Goal: Task Accomplishment & Management: Manage account settings

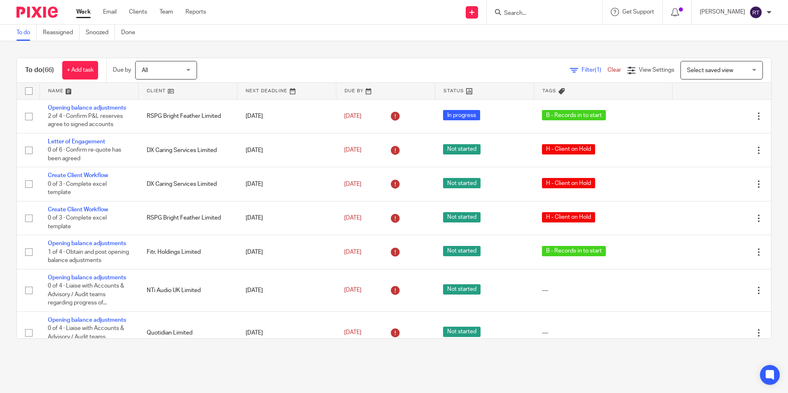
click at [153, 95] on link at bounding box center [188, 91] width 99 height 16
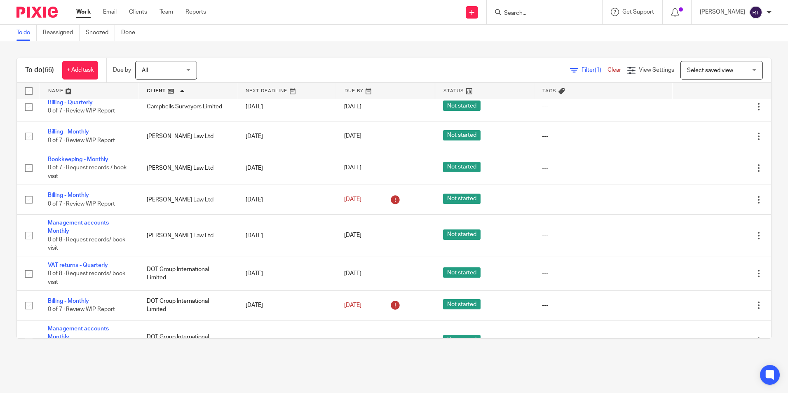
scroll to position [330, 0]
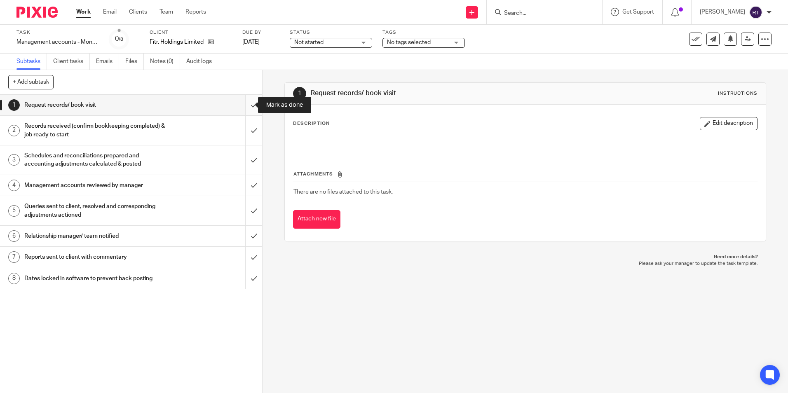
click at [250, 105] on input "submit" at bounding box center [131, 105] width 262 height 21
click at [245, 134] on input "submit" at bounding box center [131, 130] width 262 height 29
click at [249, 162] on input "submit" at bounding box center [131, 160] width 262 height 29
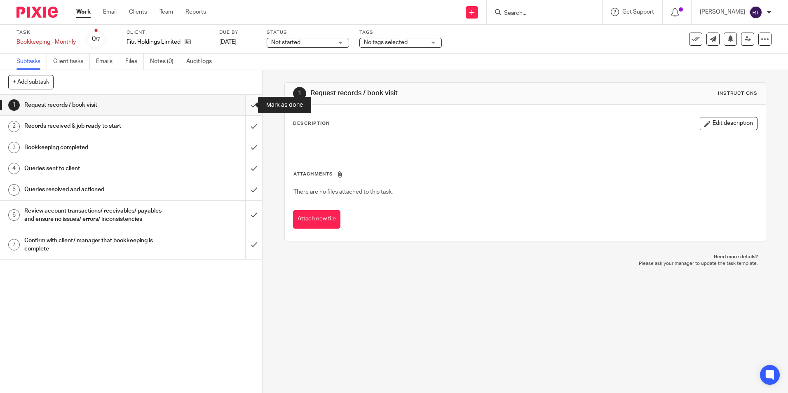
click at [244, 101] on input "submit" at bounding box center [131, 105] width 262 height 21
click at [245, 127] on input "submit" at bounding box center [131, 126] width 262 height 21
click at [245, 149] on input "submit" at bounding box center [131, 147] width 262 height 21
click at [242, 171] on input "submit" at bounding box center [131, 168] width 262 height 21
click at [247, 193] on input "submit" at bounding box center [131, 189] width 262 height 21
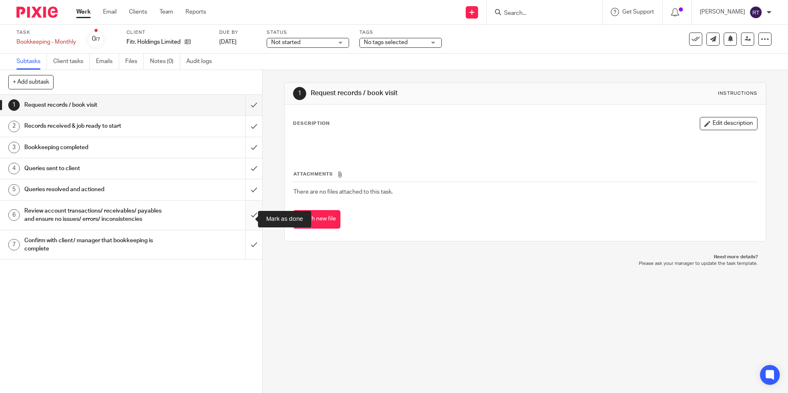
click at [244, 218] on input "submit" at bounding box center [131, 215] width 262 height 29
click at [248, 258] on input "submit" at bounding box center [131, 244] width 262 height 29
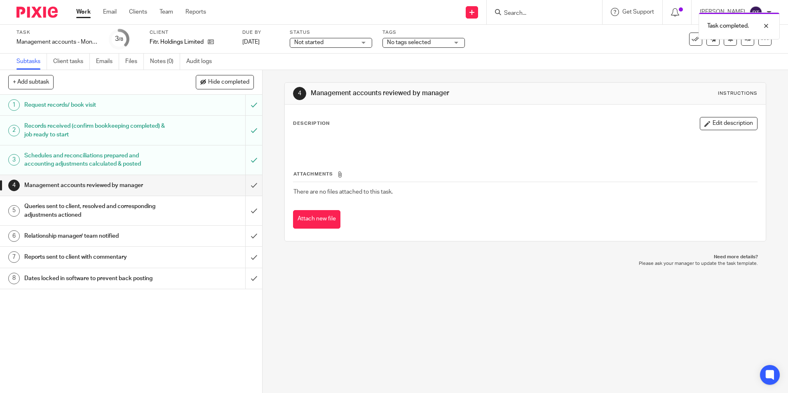
click at [426, 44] on span "No tags selected" at bounding box center [409, 43] width 44 height 6
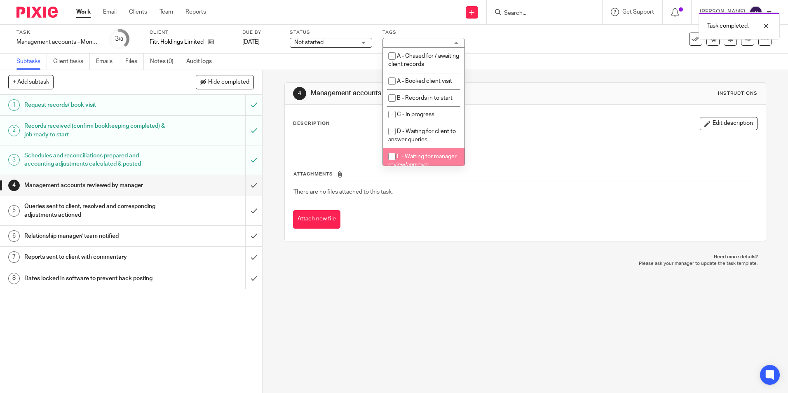
click at [390, 154] on input "checkbox" at bounding box center [392, 157] width 16 height 16
checkbox input "true"
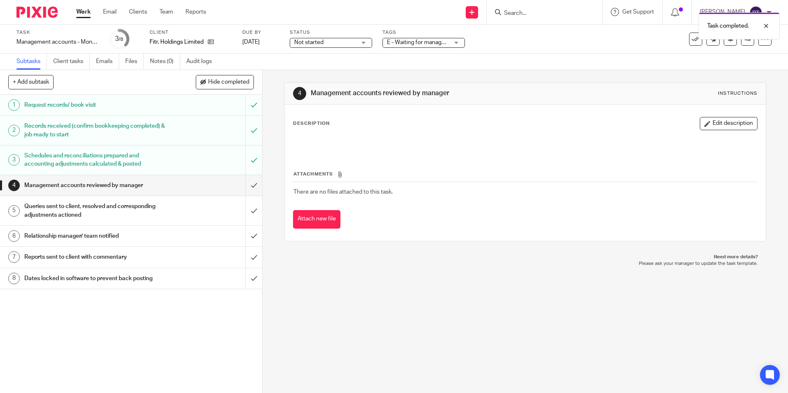
click at [355, 42] on span "Not started" at bounding box center [325, 42] width 62 height 9
click at [325, 65] on li "In progress" at bounding box center [331, 72] width 82 height 17
click at [743, 45] on link at bounding box center [747, 39] width 13 height 13
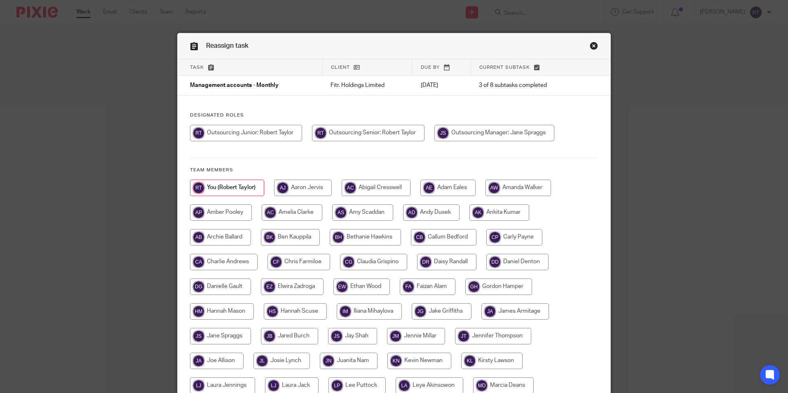
click at [490, 135] on input "radio" at bounding box center [495, 133] width 120 height 16
radio input "true"
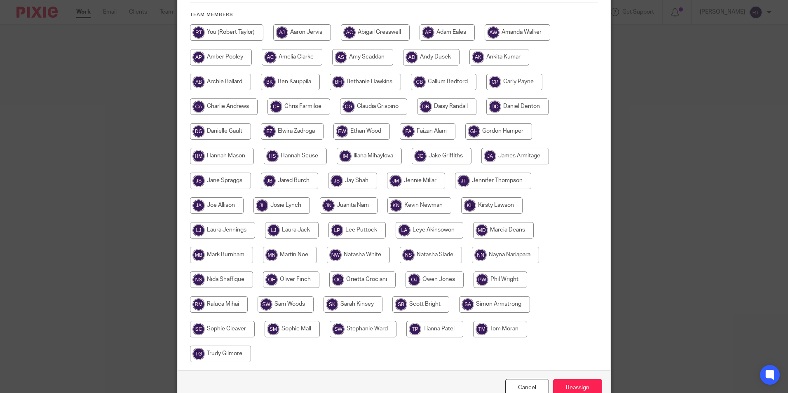
scroll to position [201, 0]
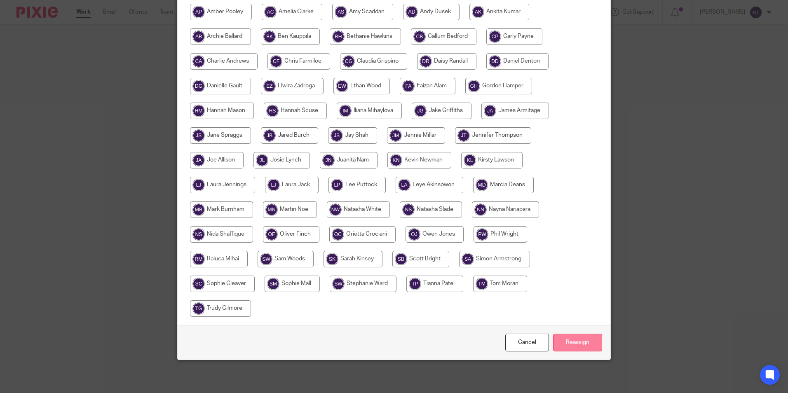
click at [581, 348] on input "Reassign" at bounding box center [577, 343] width 49 height 18
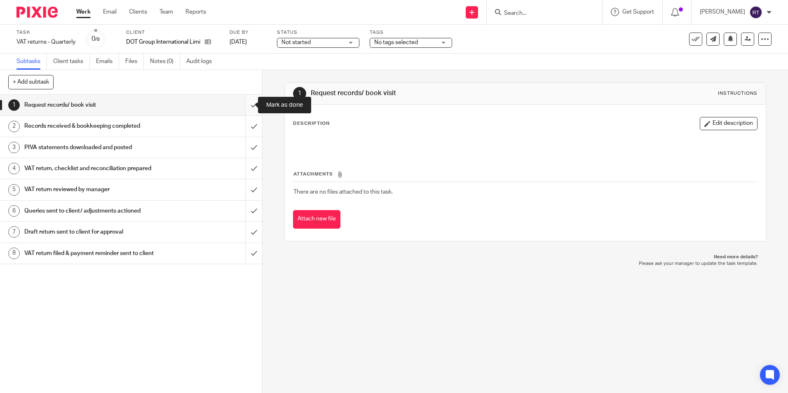
click at [243, 105] on input "submit" at bounding box center [131, 105] width 262 height 21
click at [244, 126] on input "submit" at bounding box center [131, 126] width 262 height 21
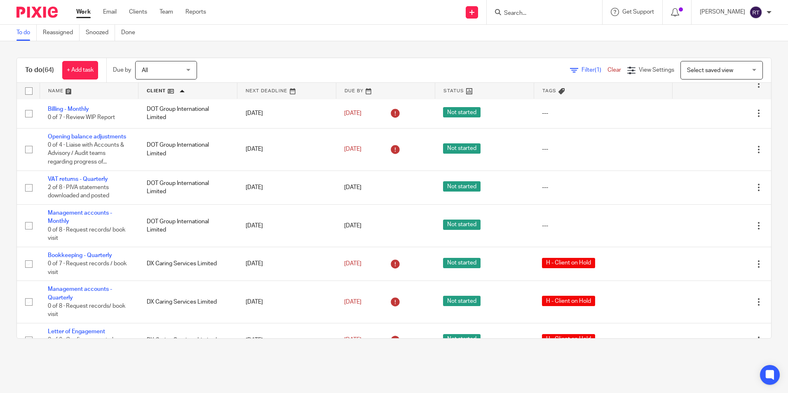
scroll to position [536, 0]
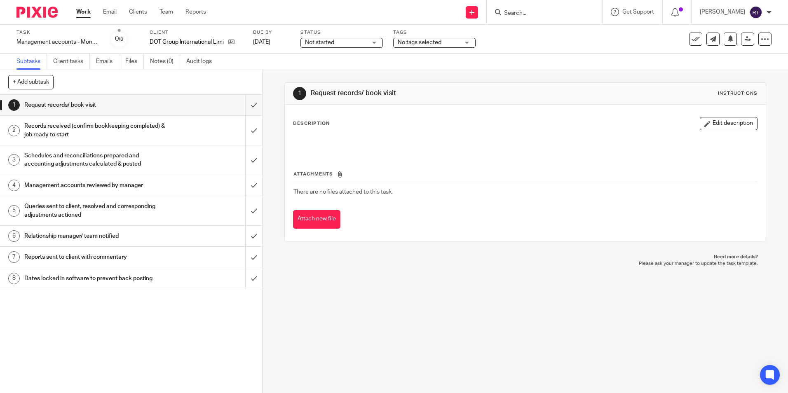
click at [367, 43] on span "Not started" at bounding box center [336, 42] width 62 height 9
click at [345, 69] on li "In progress" at bounding box center [342, 72] width 82 height 17
click at [461, 44] on div "No tags selected" at bounding box center [434, 43] width 82 height 10
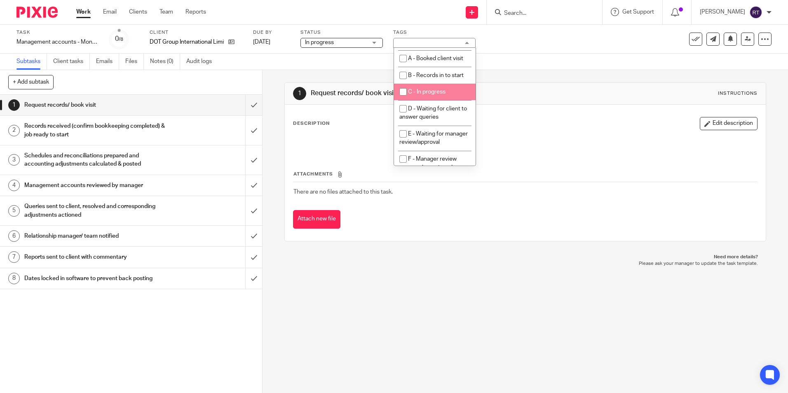
scroll to position [41, 0]
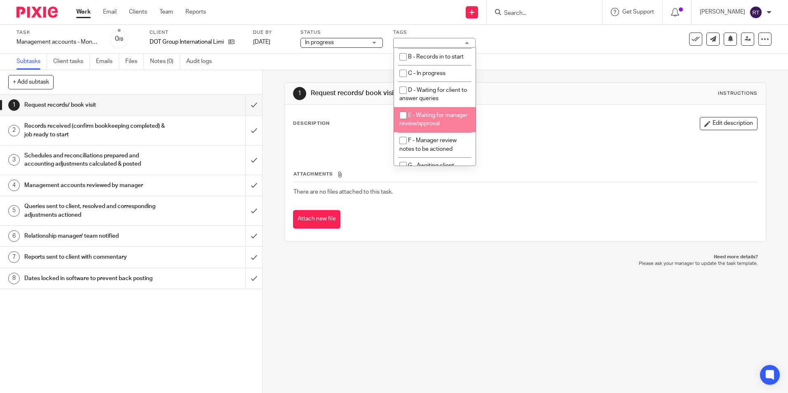
click at [403, 118] on input "checkbox" at bounding box center [403, 116] width 16 height 16
checkbox input "true"
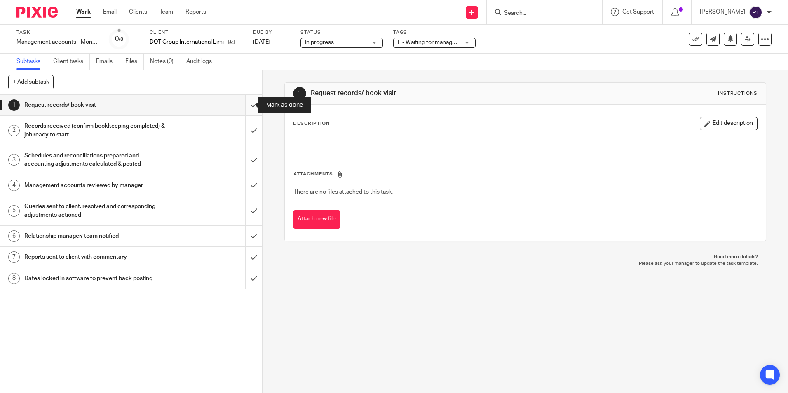
click at [245, 108] on input "submit" at bounding box center [131, 105] width 262 height 21
click at [250, 126] on input "submit" at bounding box center [131, 130] width 262 height 29
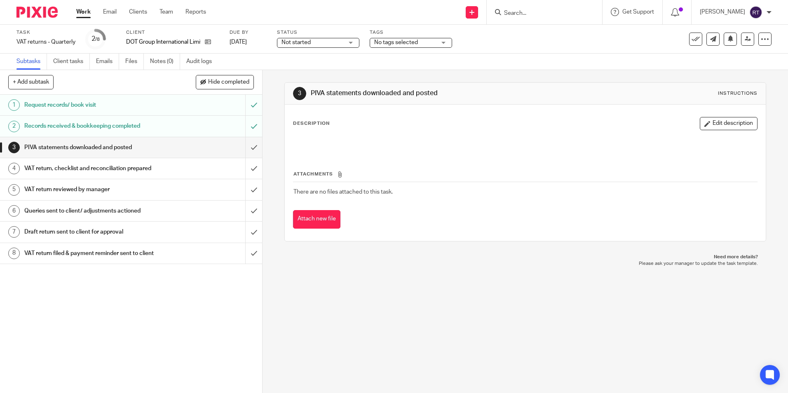
click at [343, 143] on p at bounding box center [525, 143] width 463 height 8
click at [363, 129] on div "Description Edit description" at bounding box center [525, 123] width 464 height 13
click at [712, 122] on button "Edit description" at bounding box center [729, 123] width 58 height 13
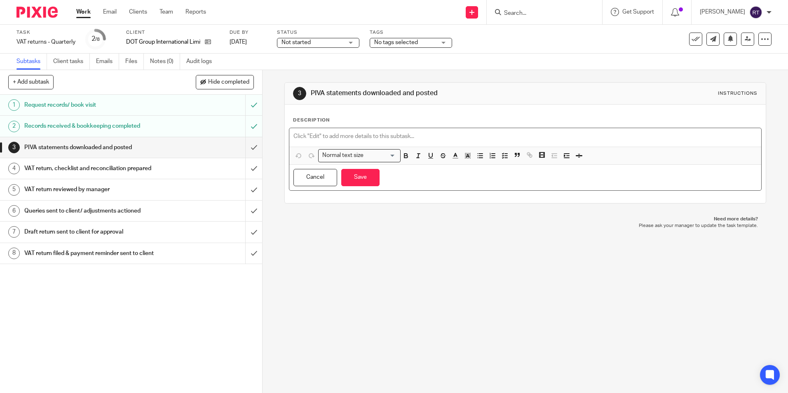
click at [387, 139] on p at bounding box center [525, 136] width 463 height 8
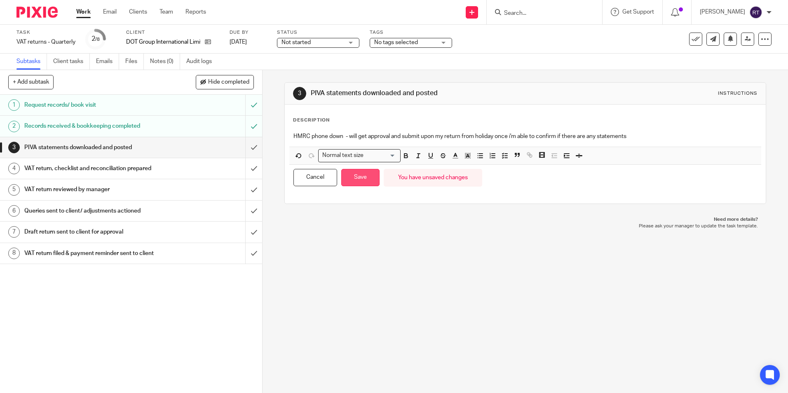
click at [361, 179] on button "Save" at bounding box center [360, 178] width 38 height 18
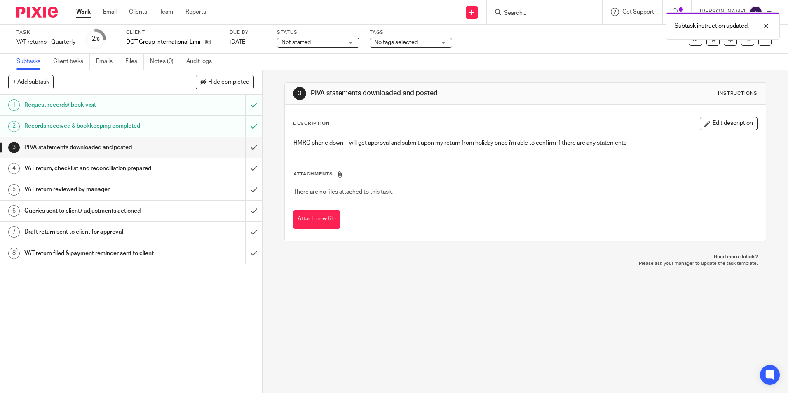
click at [353, 44] on div "Not started Not started" at bounding box center [318, 43] width 82 height 10
click at [334, 68] on li "In progress" at bounding box center [319, 72] width 82 height 17
click at [426, 43] on span "No tags selected" at bounding box center [405, 42] width 62 height 9
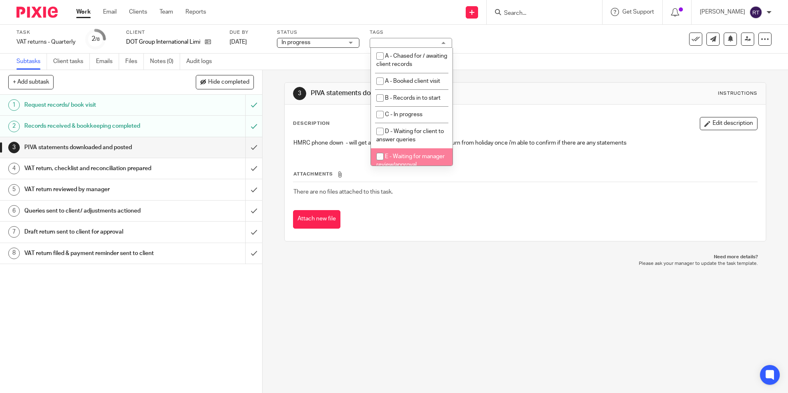
click at [383, 151] on input "checkbox" at bounding box center [380, 157] width 16 height 16
checkbox input "true"
click at [741, 41] on link at bounding box center [747, 39] width 13 height 13
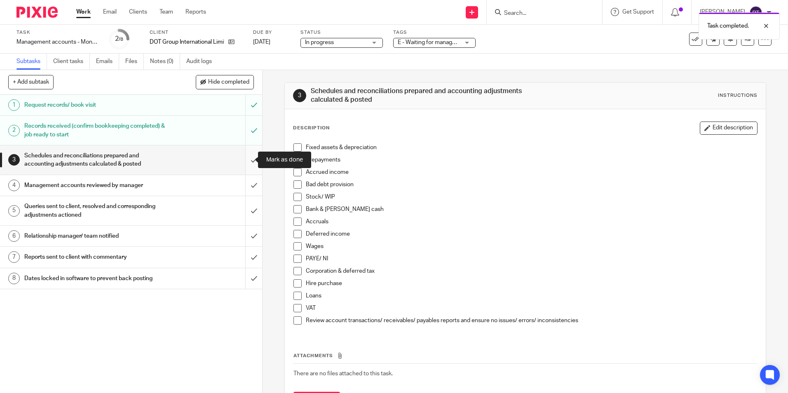
click at [242, 158] on input "submit" at bounding box center [131, 160] width 262 height 29
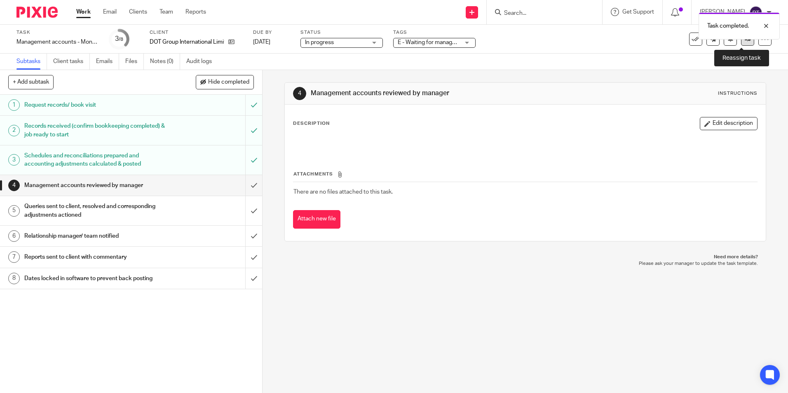
click at [747, 42] on link at bounding box center [747, 39] width 13 height 13
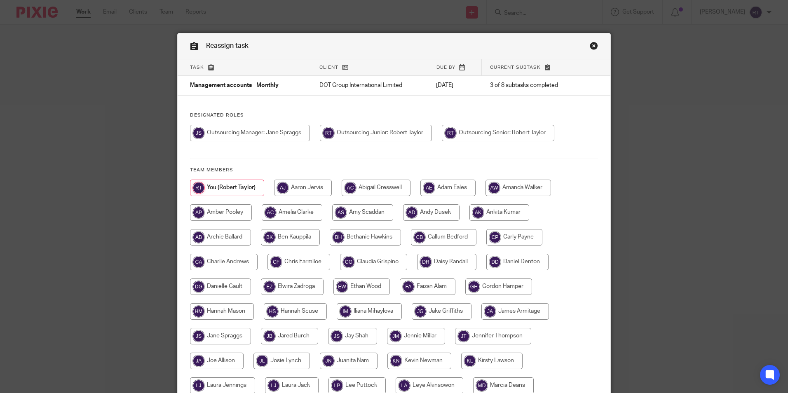
click at [254, 134] on input "radio" at bounding box center [250, 133] width 120 height 16
radio input "true"
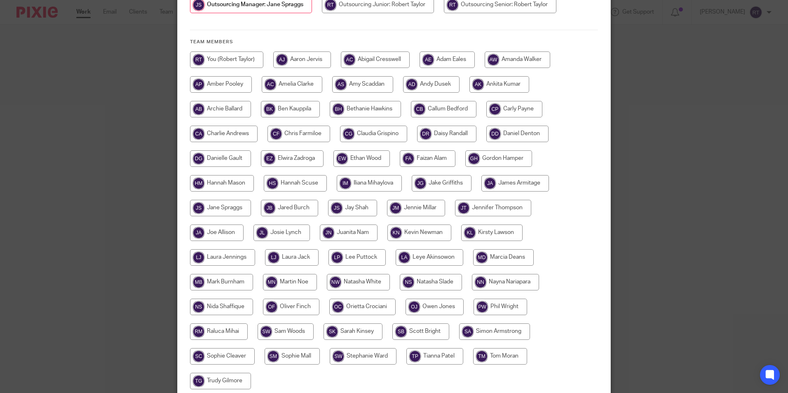
scroll to position [201, 0]
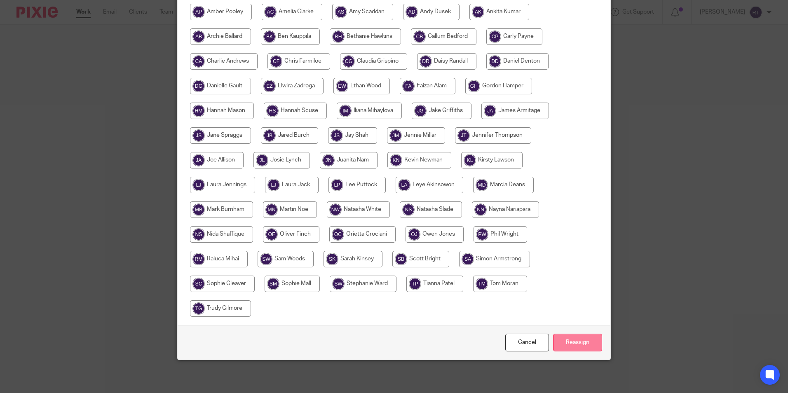
click at [583, 345] on input "Reassign" at bounding box center [577, 343] width 49 height 18
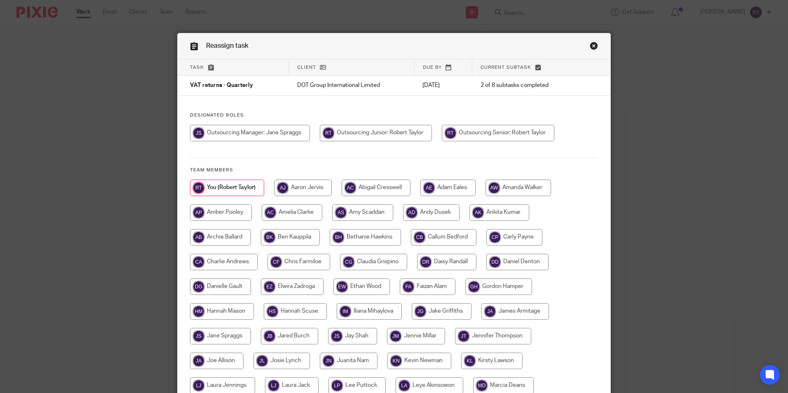
click at [258, 126] on input "radio" at bounding box center [250, 133] width 120 height 16
radio input "true"
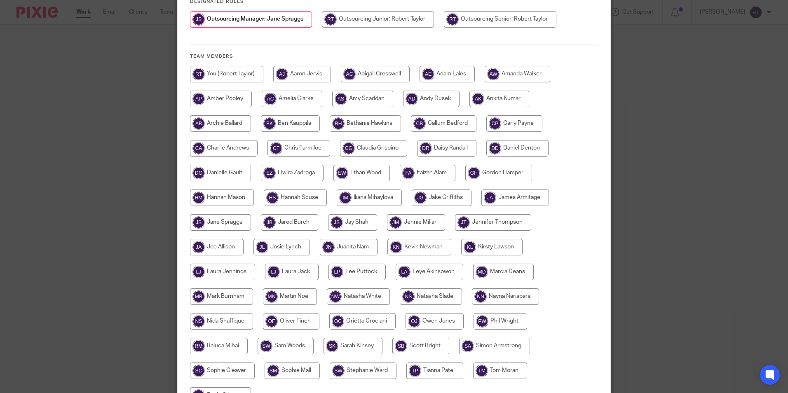
scroll to position [201, 0]
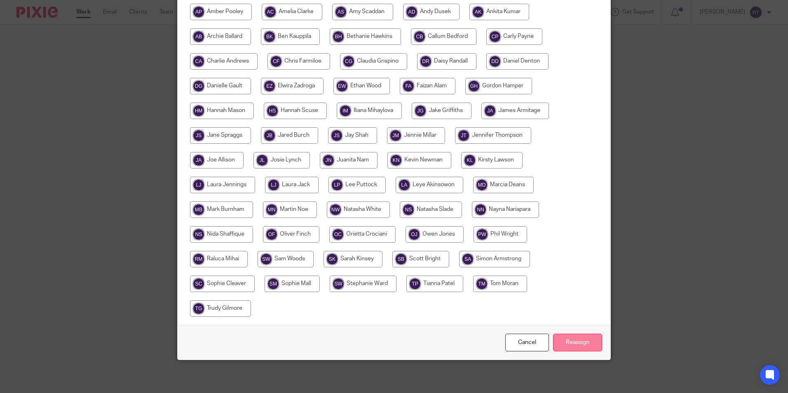
click at [581, 343] on input "Reassign" at bounding box center [577, 343] width 49 height 18
